Goal: Use online tool/utility: Utilize a website feature to perform a specific function

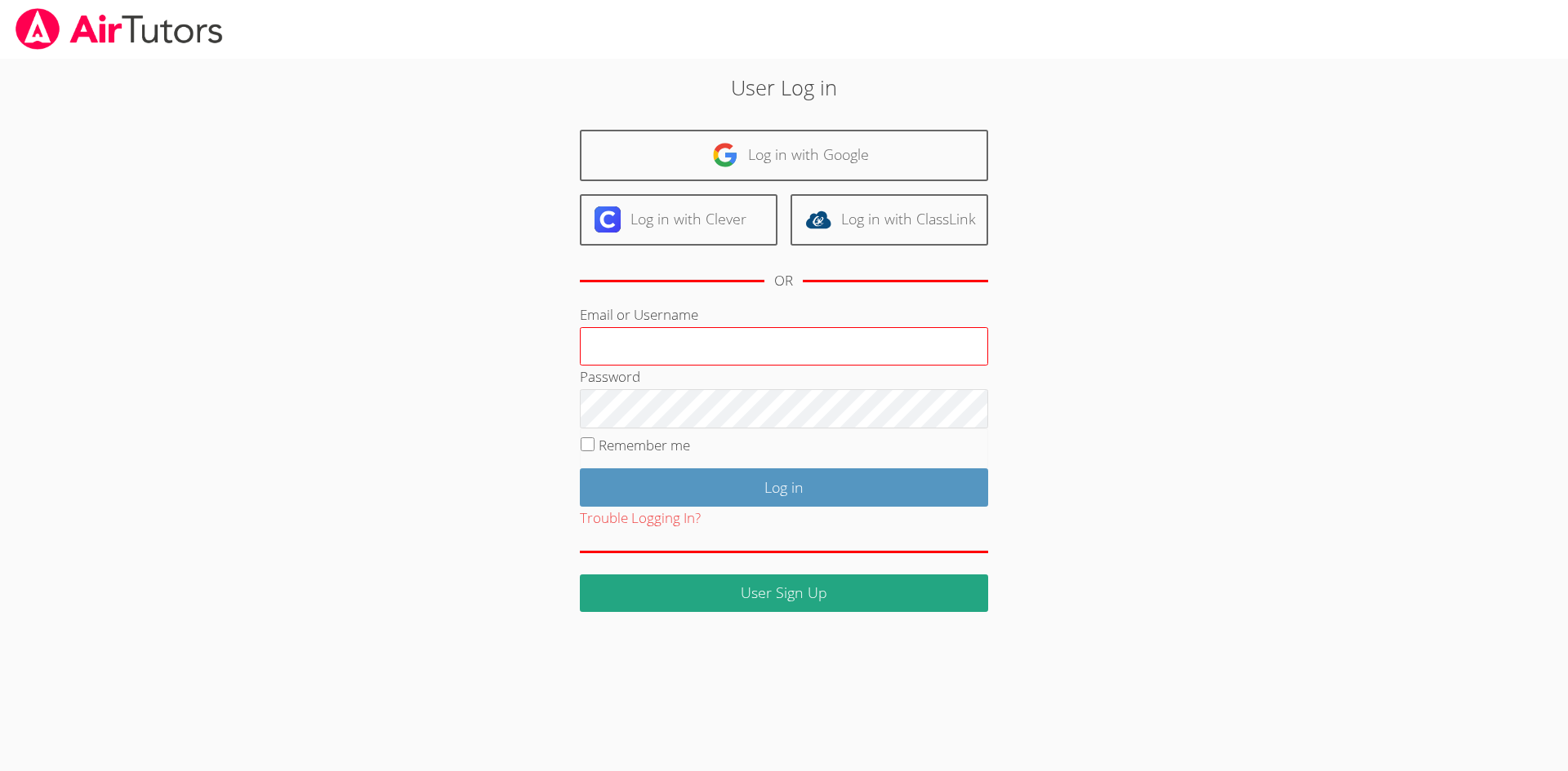
click at [679, 346] on input "Email or Username" at bounding box center [784, 347] width 409 height 39
type input "[EMAIL_ADDRESS][DOMAIN_NAME]"
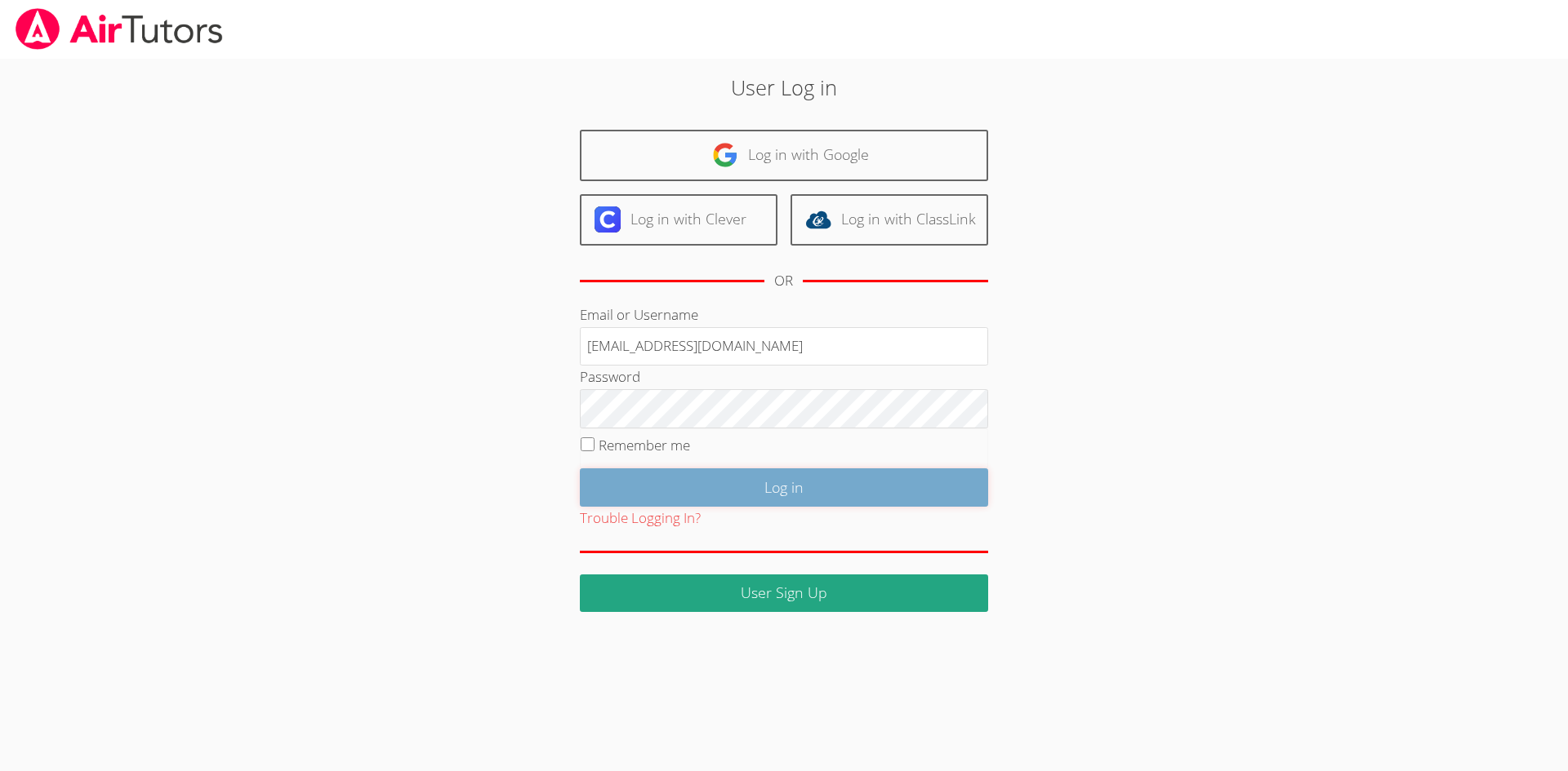
click at [685, 494] on input "Log in" at bounding box center [784, 487] width 409 height 39
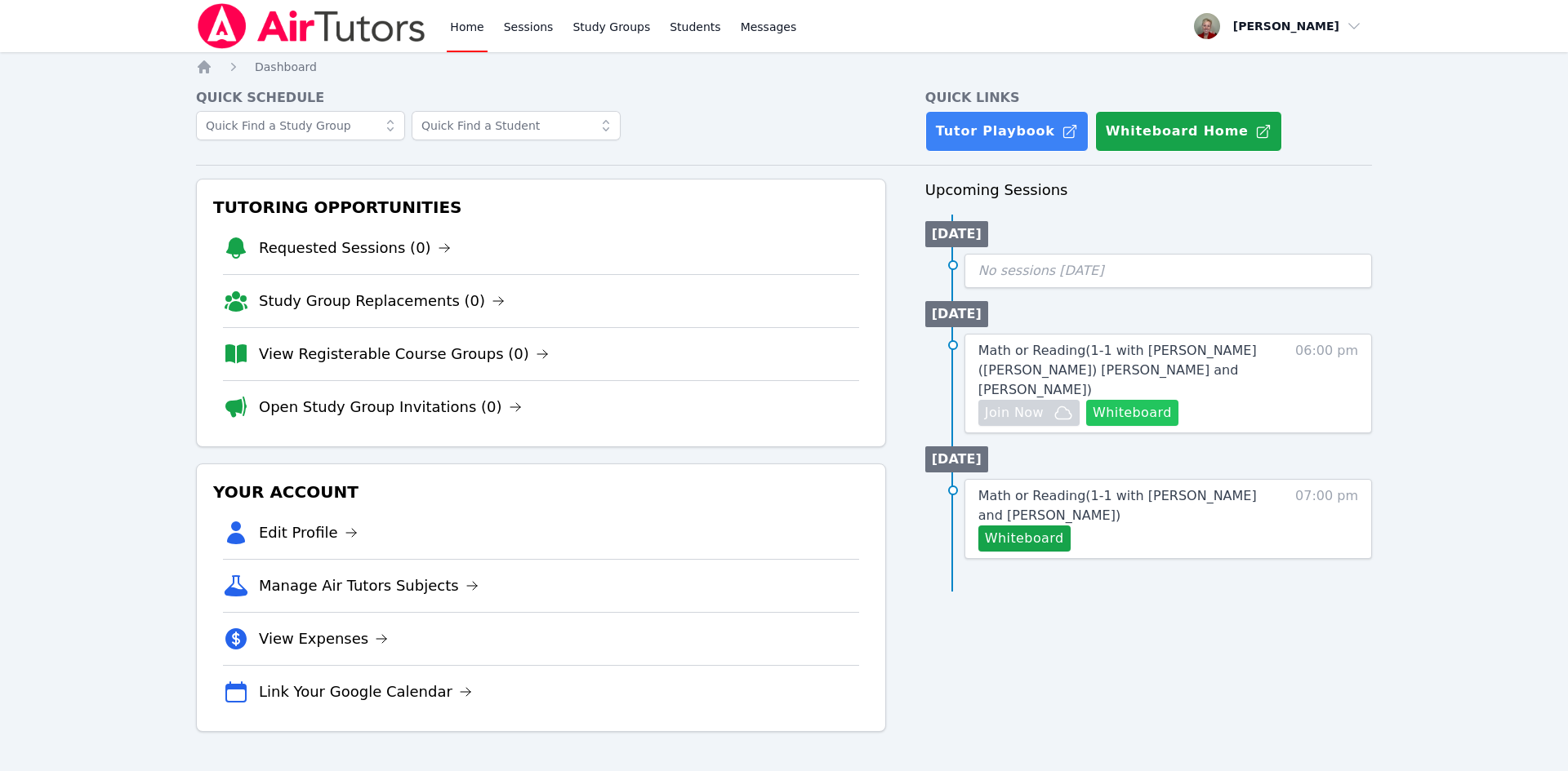
click at [1113, 400] on button "Whiteboard" at bounding box center [1132, 413] width 92 height 26
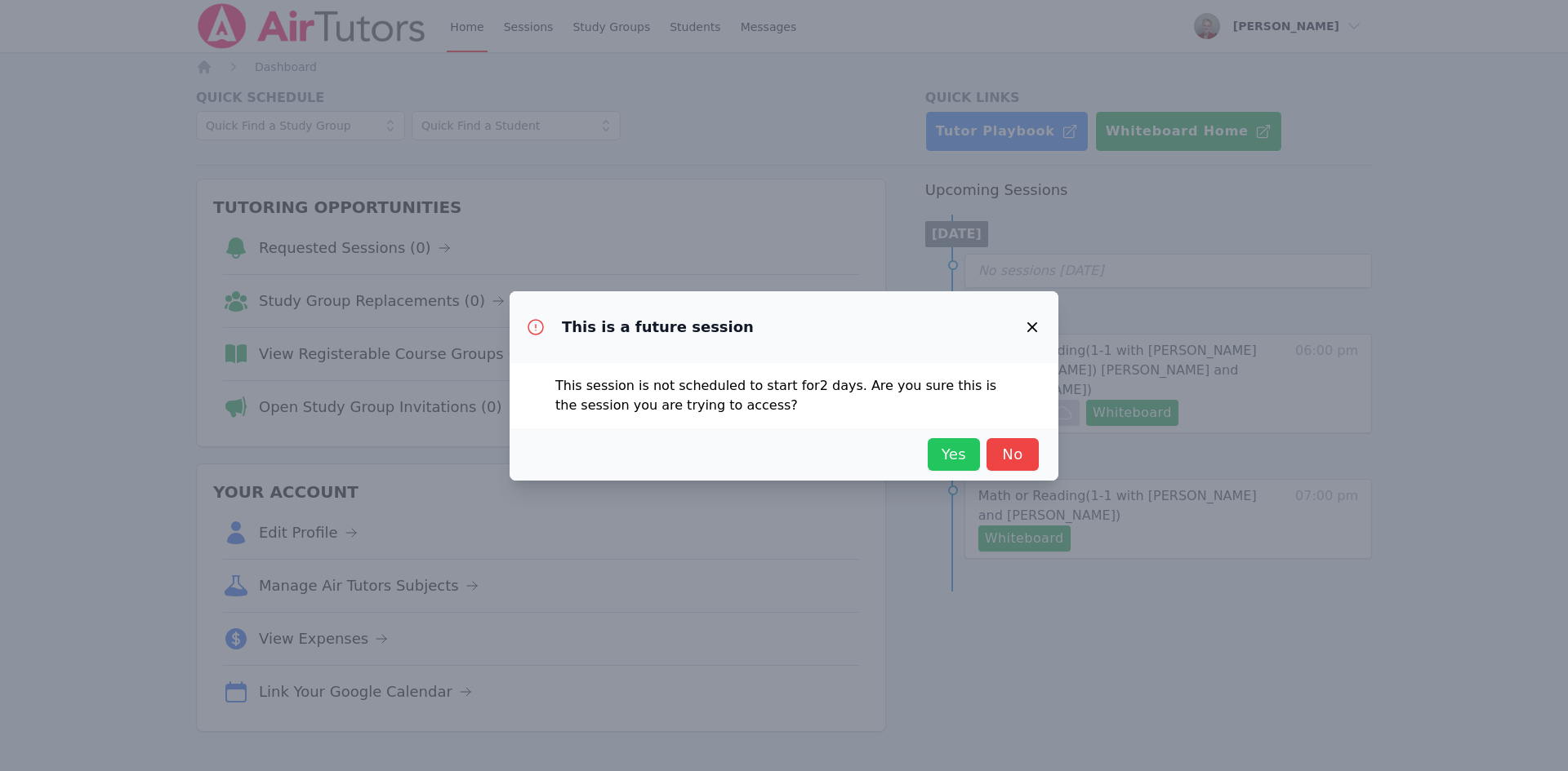
click at [954, 454] on span "Yes" at bounding box center [954, 454] width 36 height 23
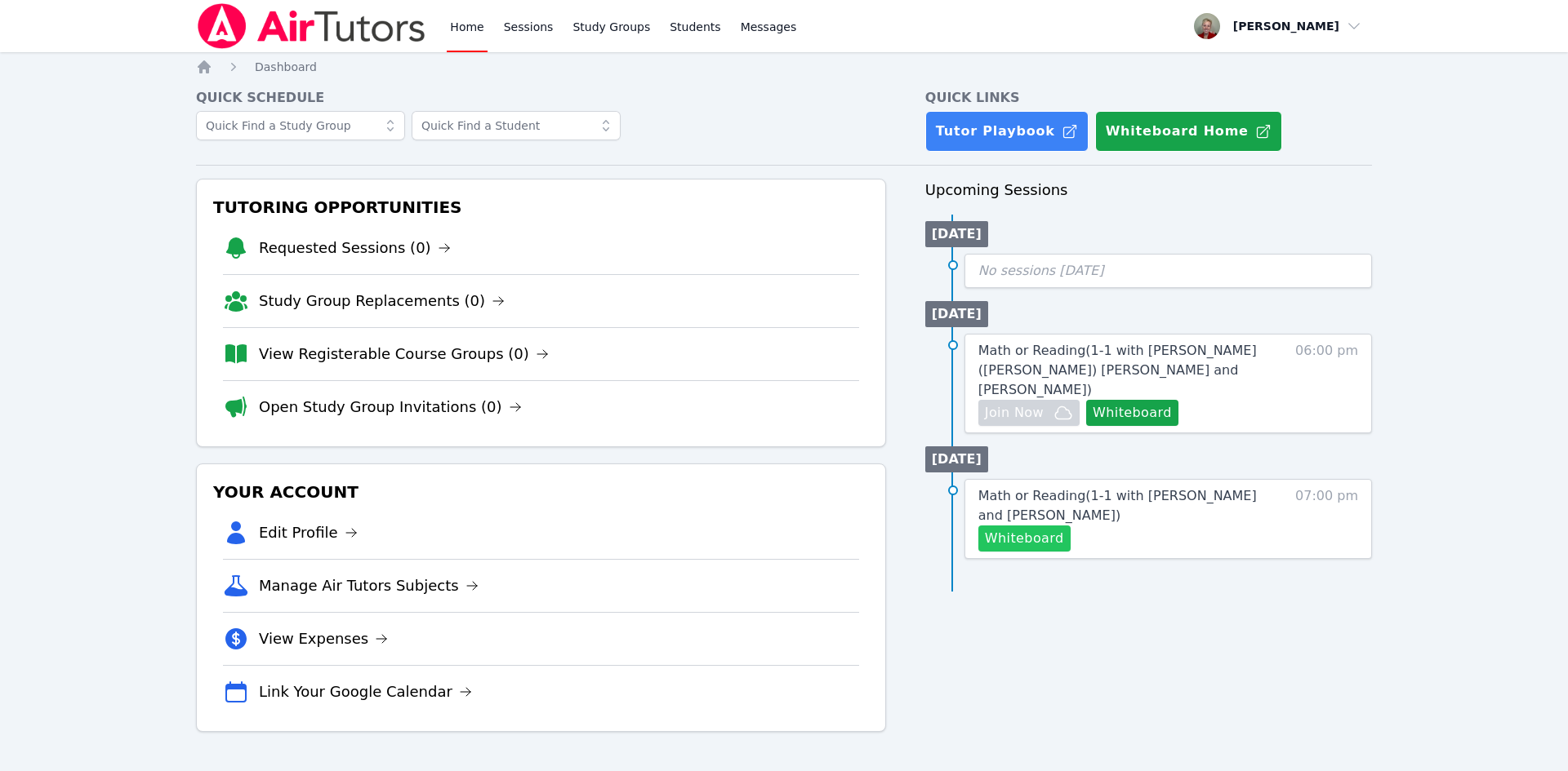
click at [1028, 526] on button "Whiteboard" at bounding box center [1024, 539] width 92 height 26
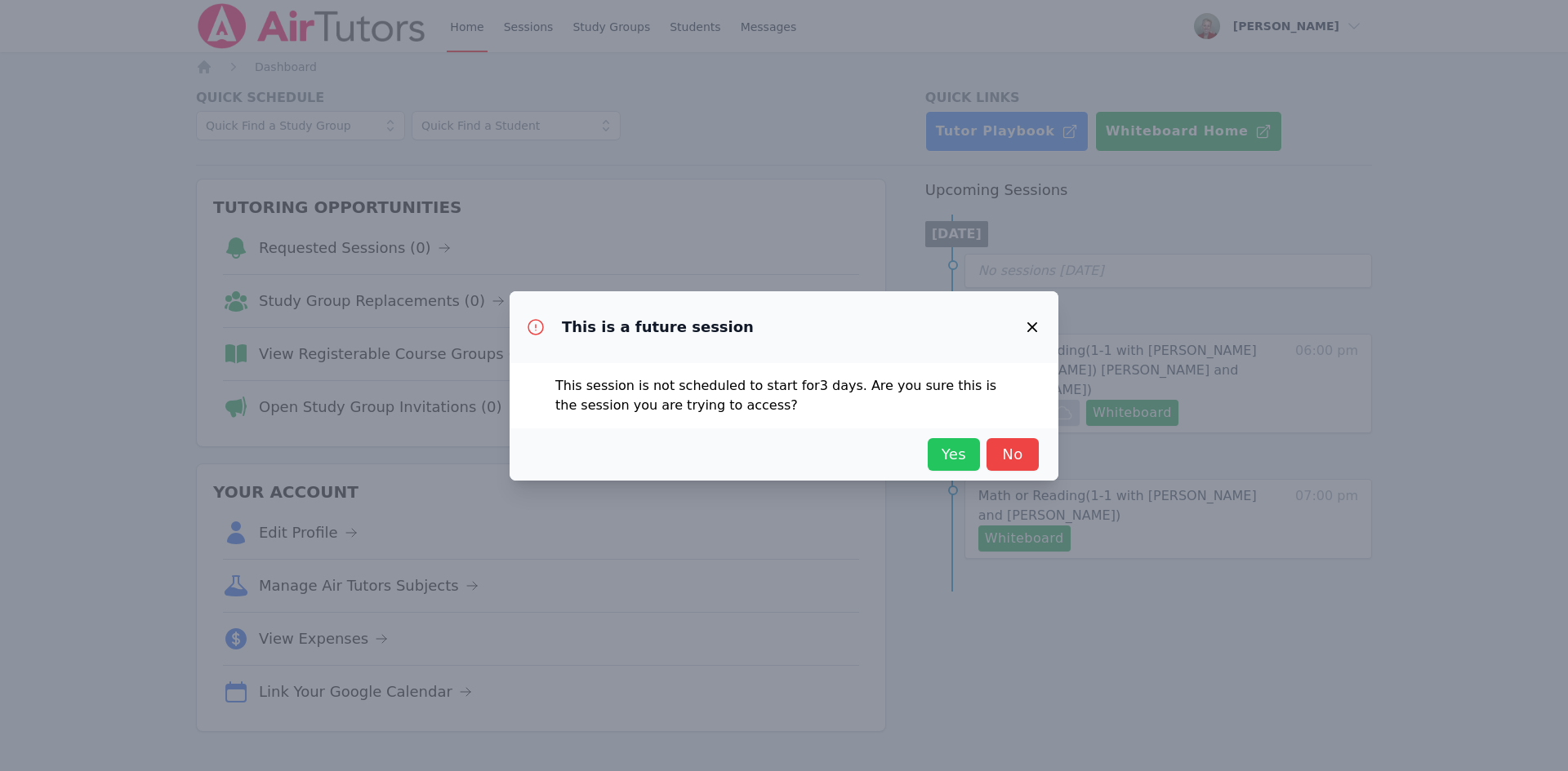
click at [962, 466] on button "Yes" at bounding box center [954, 454] width 53 height 33
